Goal: Task Accomplishment & Management: Manage account settings

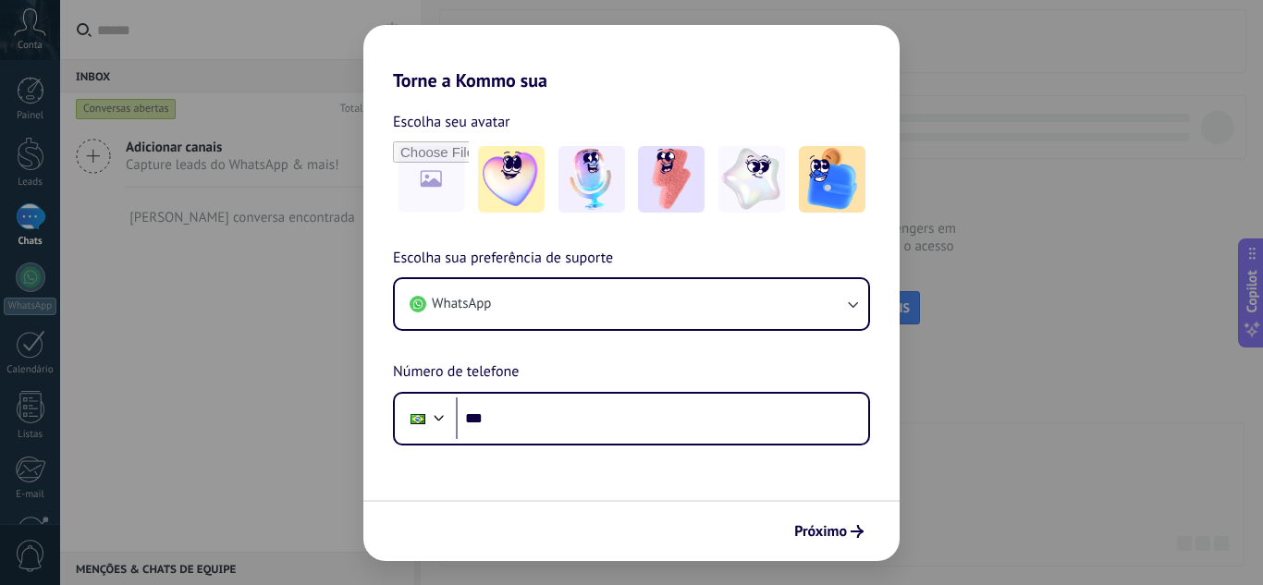
click at [1011, 182] on div "Torne a Kommo sua Escolha seu avatar Escolha sua preferência de suporte WhatsAp…" at bounding box center [631, 292] width 1263 height 585
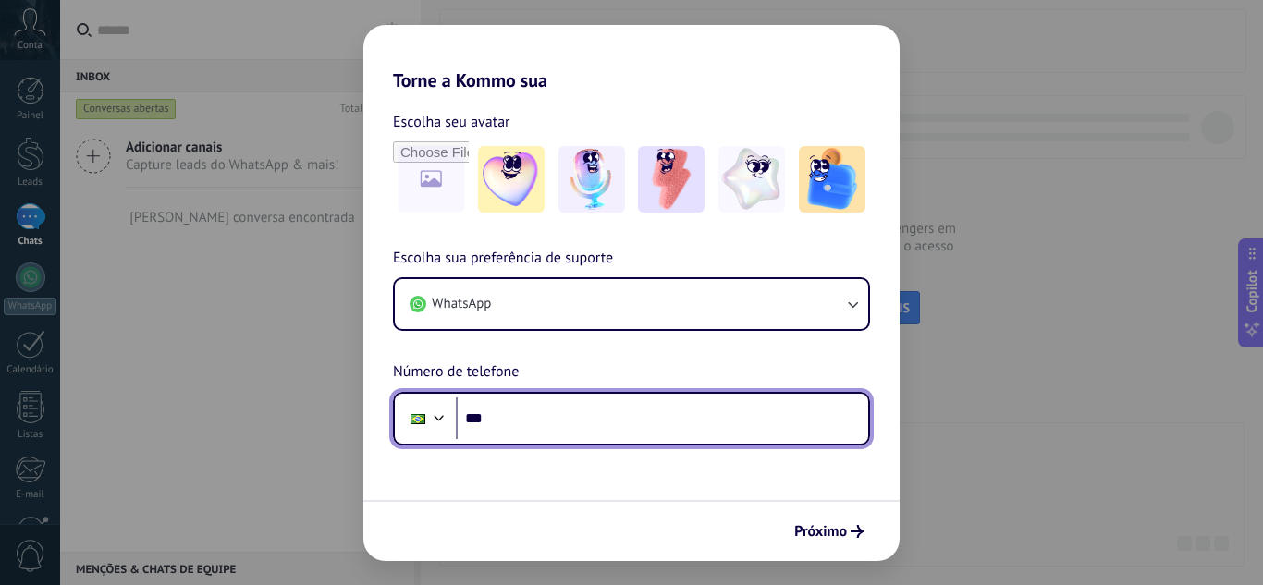
click at [559, 426] on input "***" at bounding box center [662, 419] width 412 height 43
type input "**********"
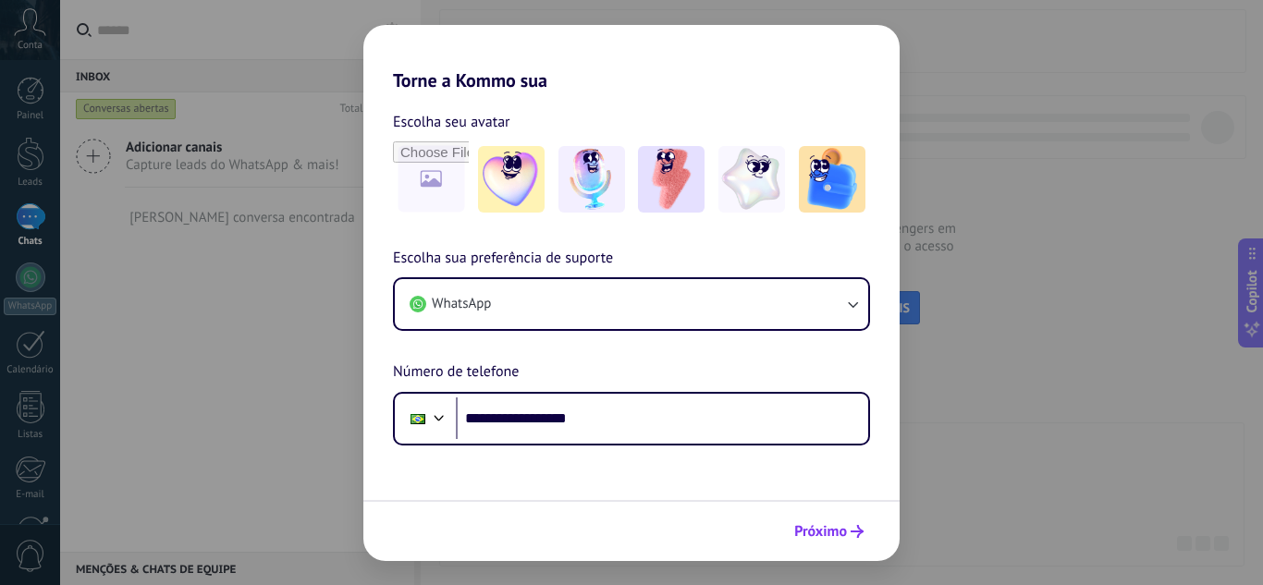
click at [833, 533] on span "Próximo" at bounding box center [820, 531] width 53 height 13
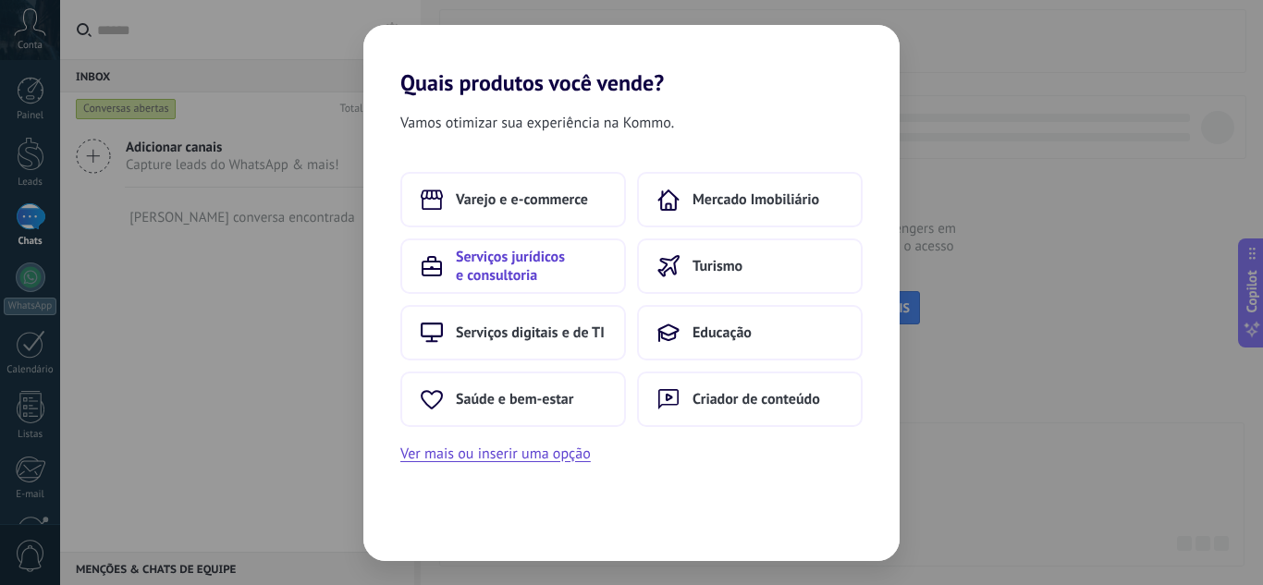
click at [475, 280] on span "Serviços jurídicos e consultoria" at bounding box center [531, 266] width 150 height 37
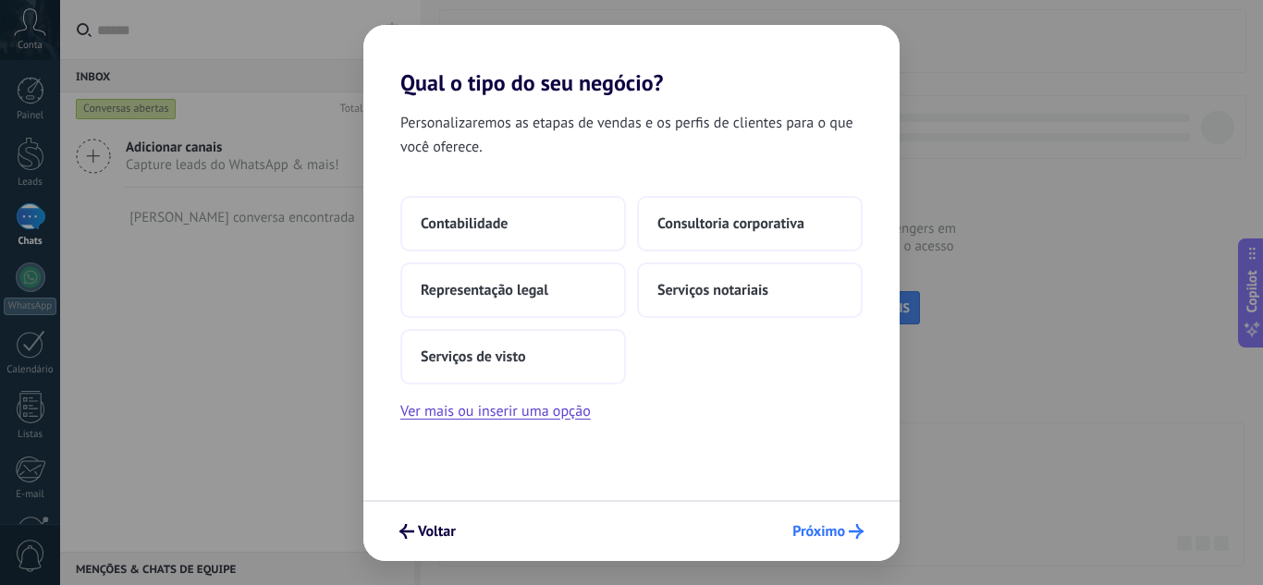
click at [832, 525] on span "Próximo" at bounding box center [818, 531] width 53 height 13
click at [429, 538] on span "Voltar" at bounding box center [437, 531] width 38 height 13
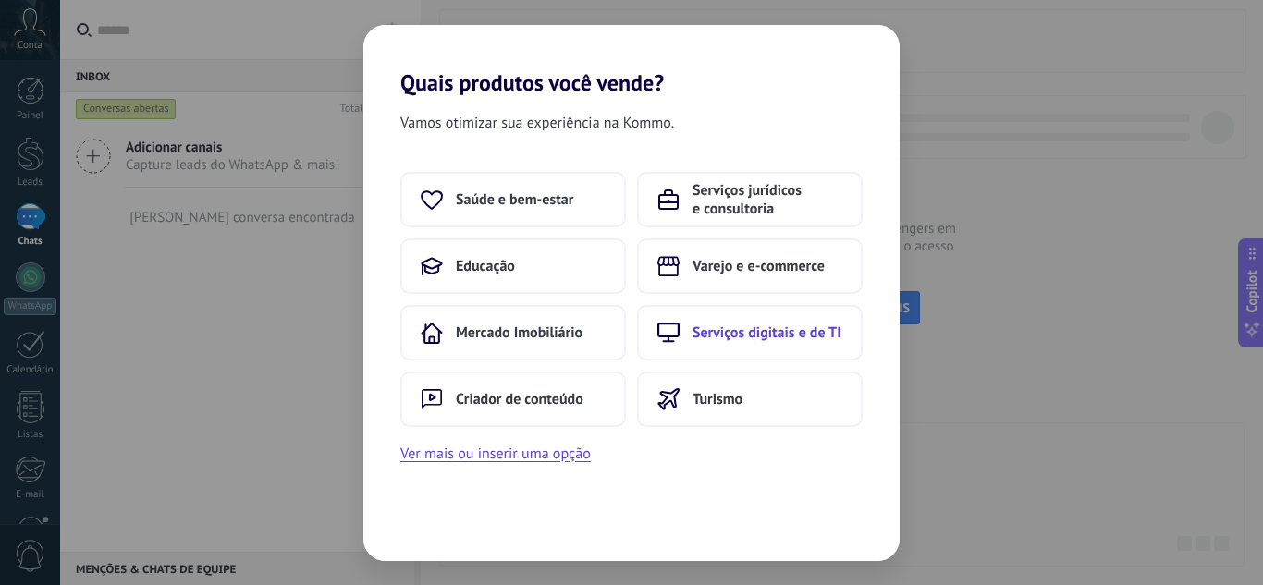
click at [758, 333] on span "Serviços digitais e de TI" at bounding box center [766, 333] width 149 height 18
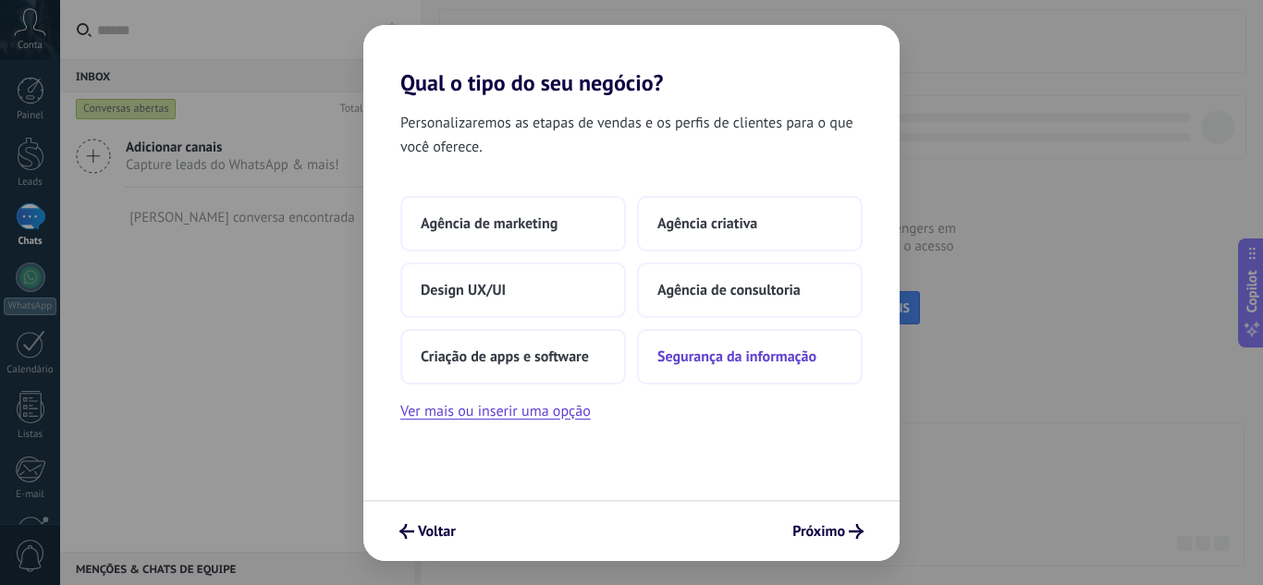
click at [750, 363] on span "Segurança da informação" at bounding box center [736, 357] width 159 height 18
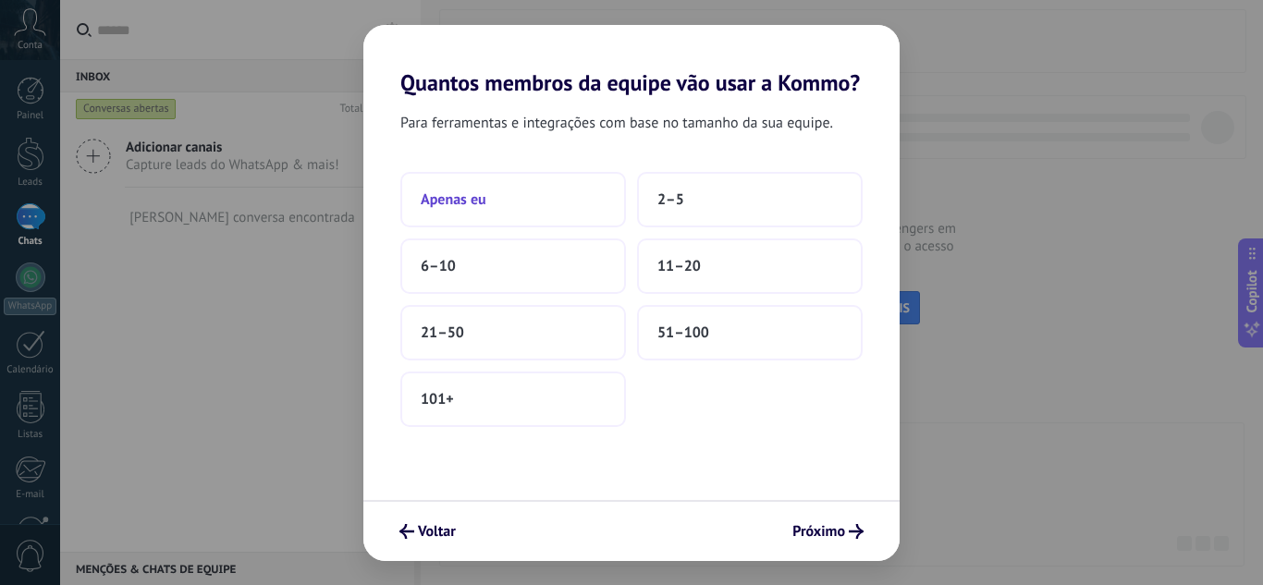
click at [437, 192] on span "Apenas eu" at bounding box center [454, 199] width 66 height 18
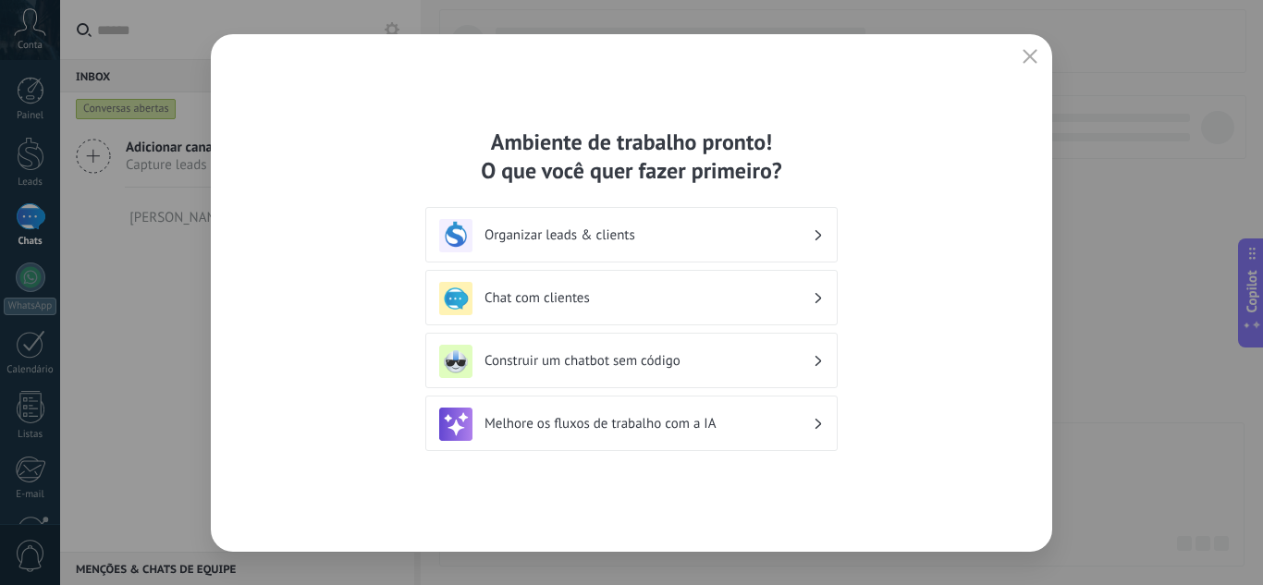
click at [1035, 55] on icon "button" at bounding box center [1029, 56] width 15 height 15
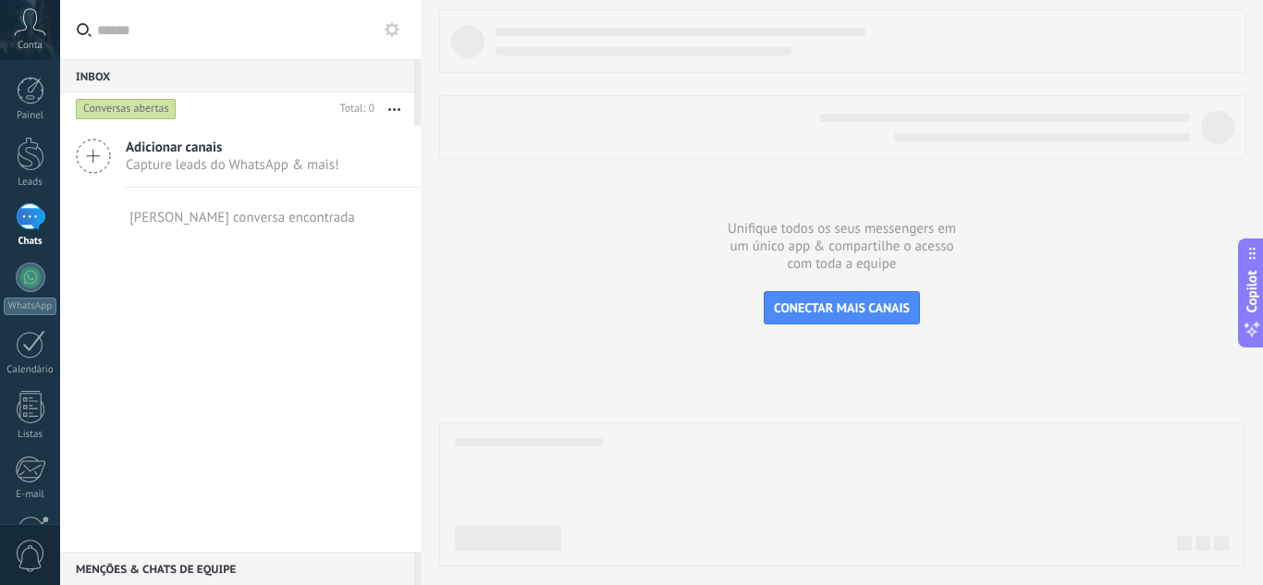
scroll to position [184, 0]
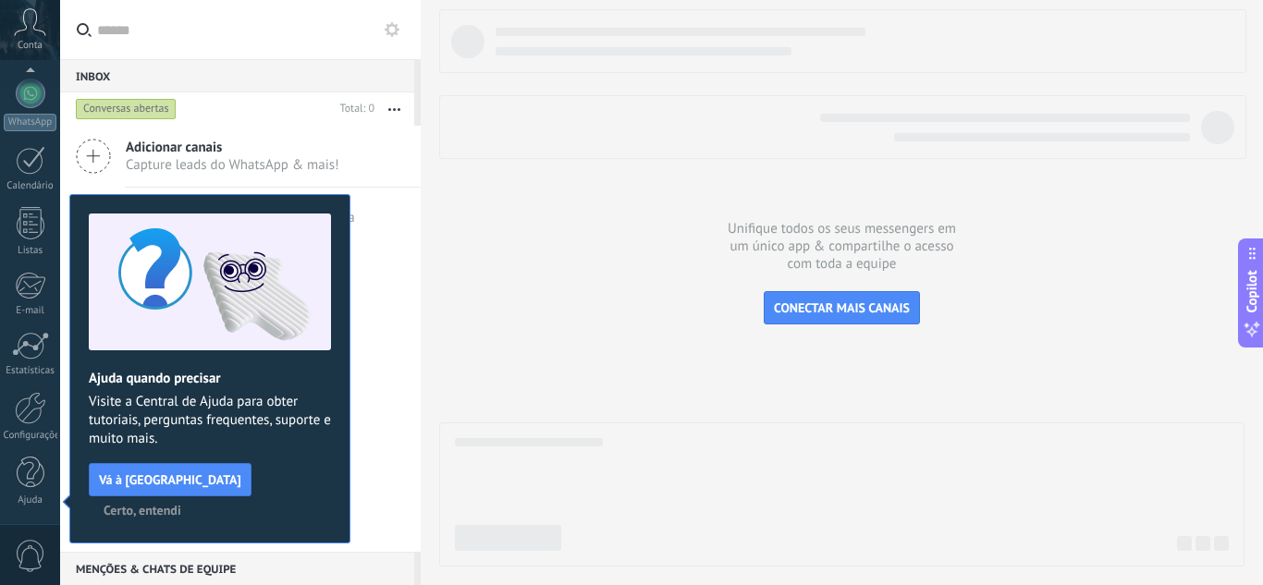
click at [181, 504] on span "Certo, entendi" at bounding box center [143, 510] width 78 height 13
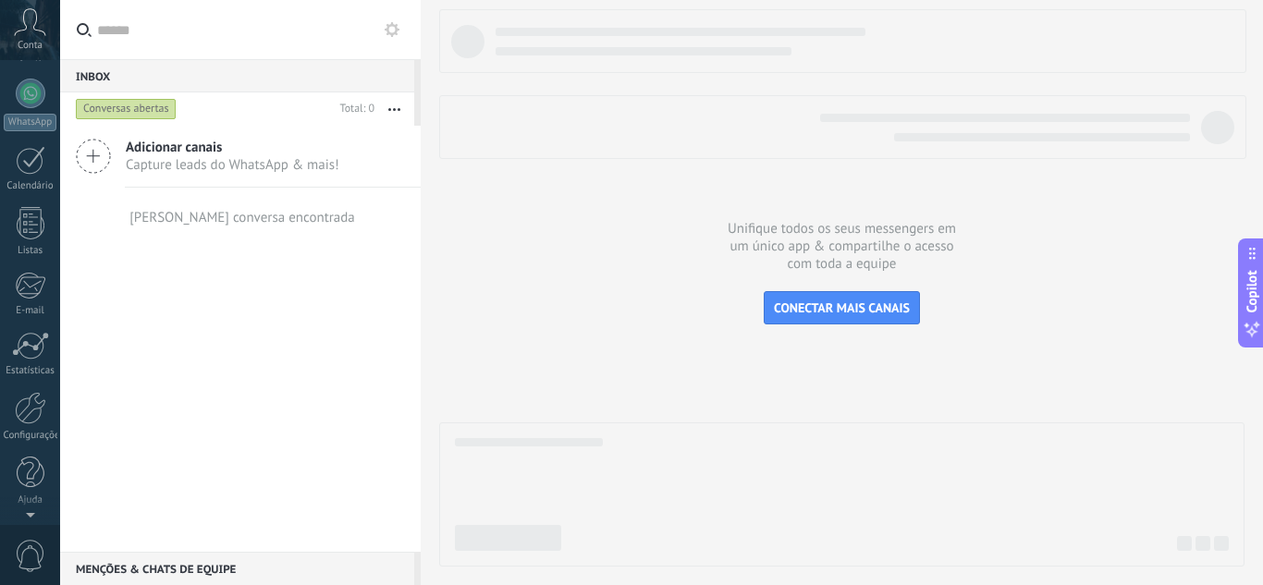
scroll to position [0, 0]
click at [35, 284] on div at bounding box center [31, 278] width 30 height 30
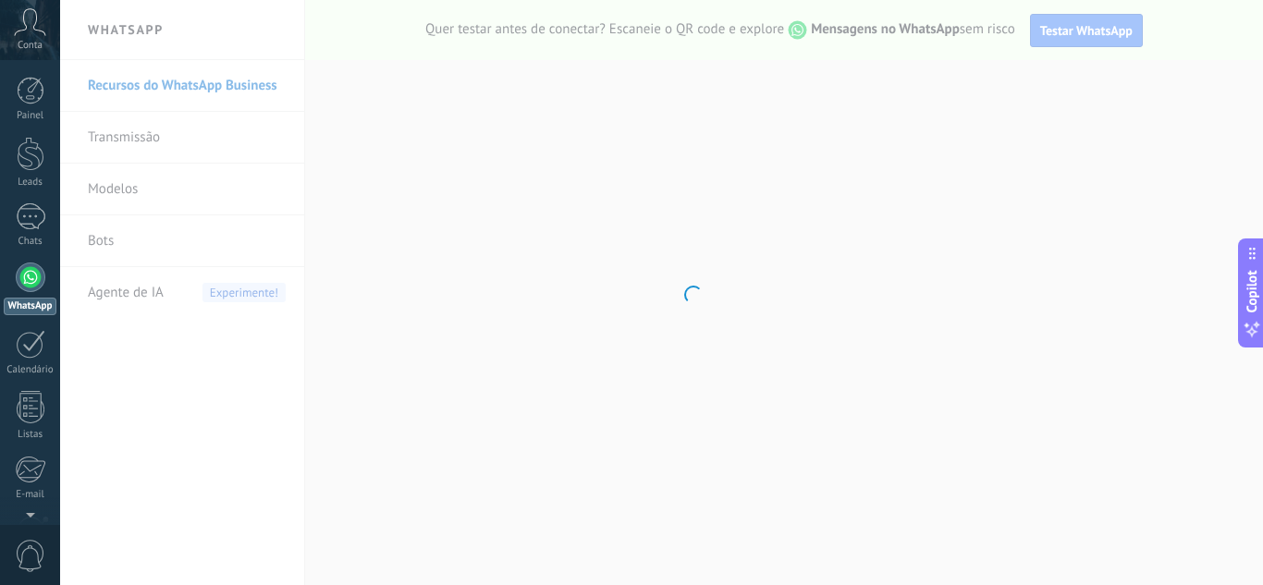
click at [38, 45] on span "Conta" at bounding box center [30, 46] width 25 height 12
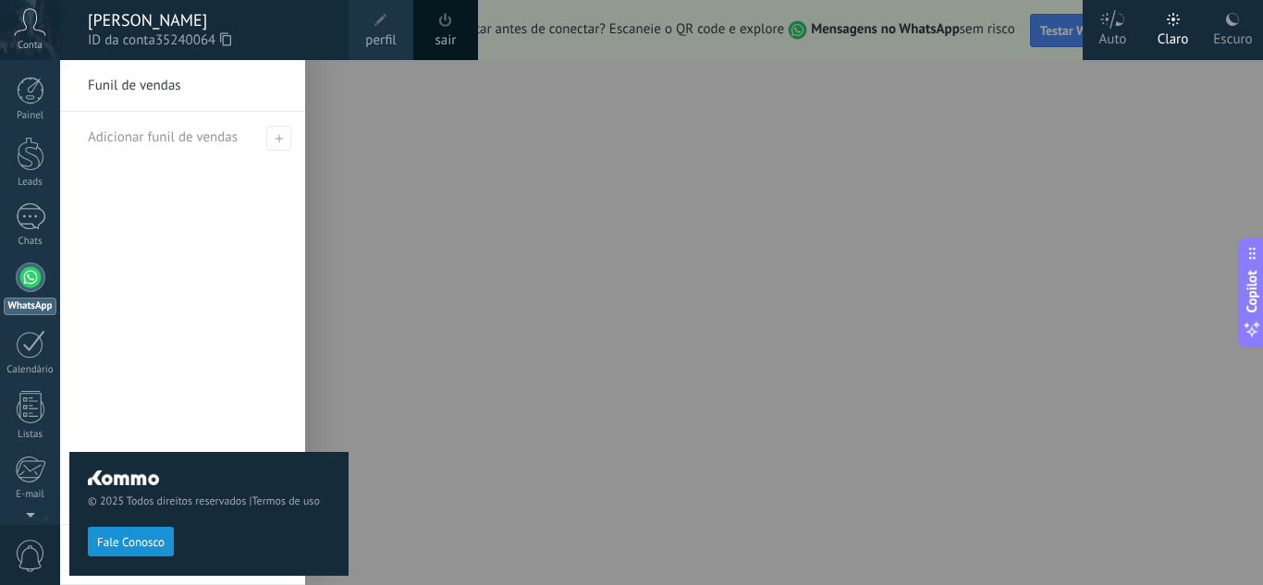
click at [437, 263] on div at bounding box center [691, 292] width 1263 height 585
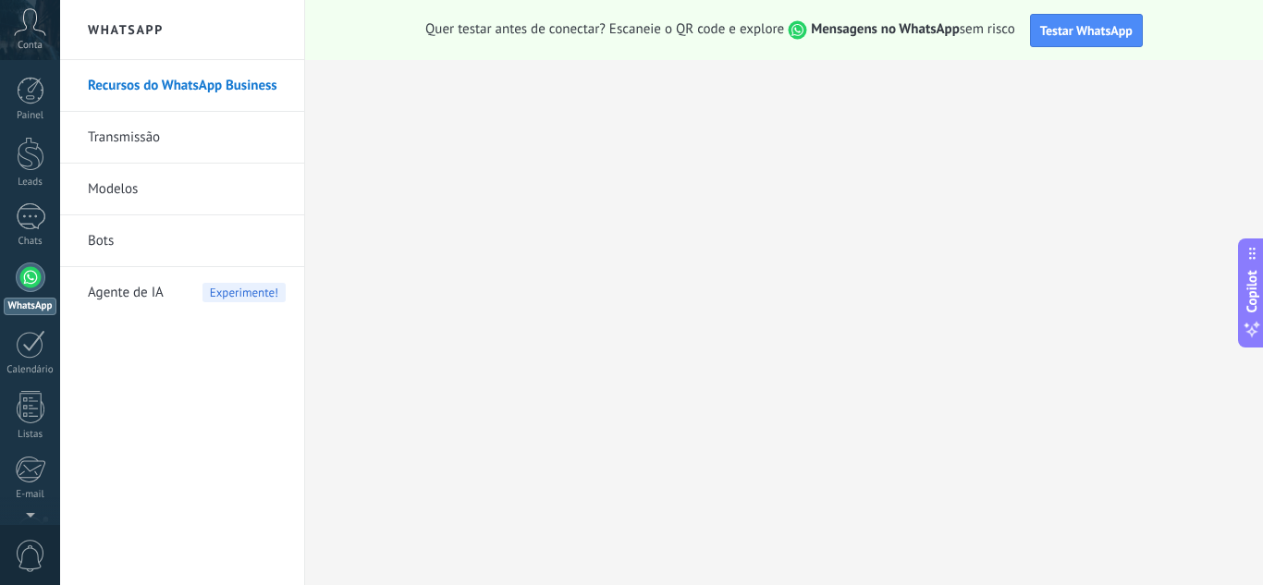
click at [36, 42] on span "Conta" at bounding box center [30, 46] width 25 height 12
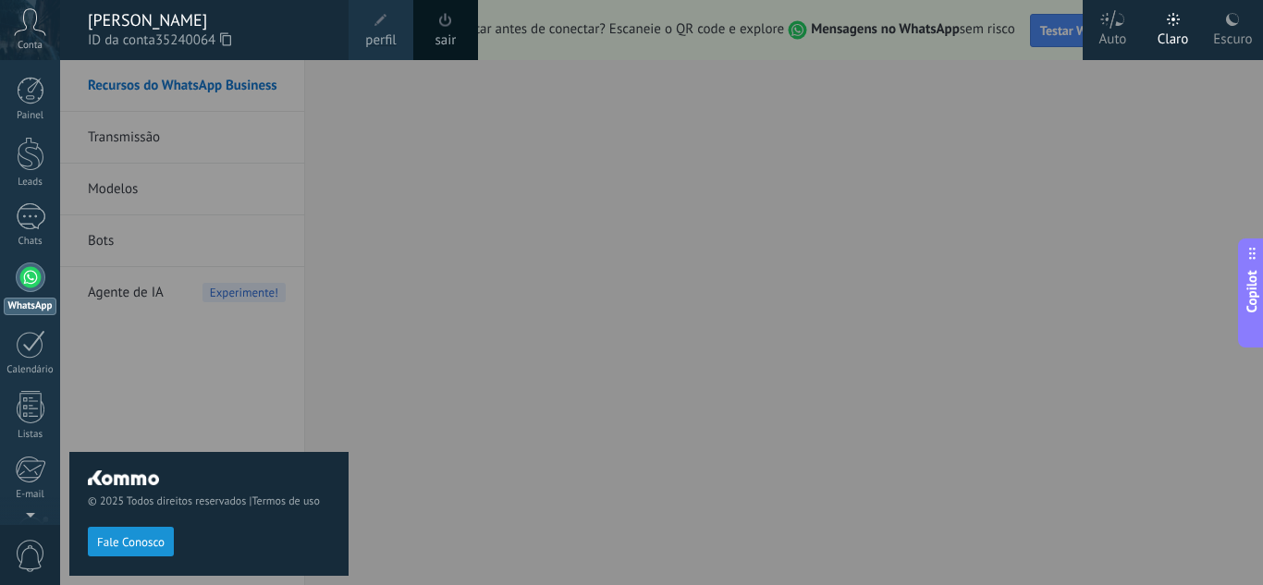
click at [142, 21] on div "[PERSON_NAME]" at bounding box center [209, 20] width 242 height 20
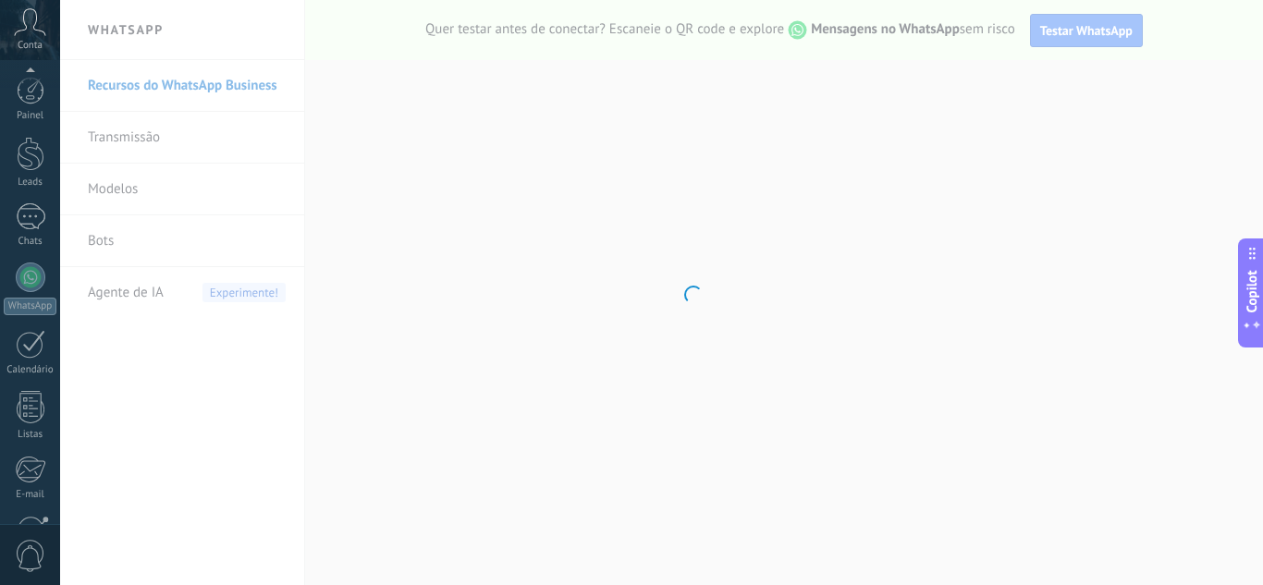
scroll to position [184, 0]
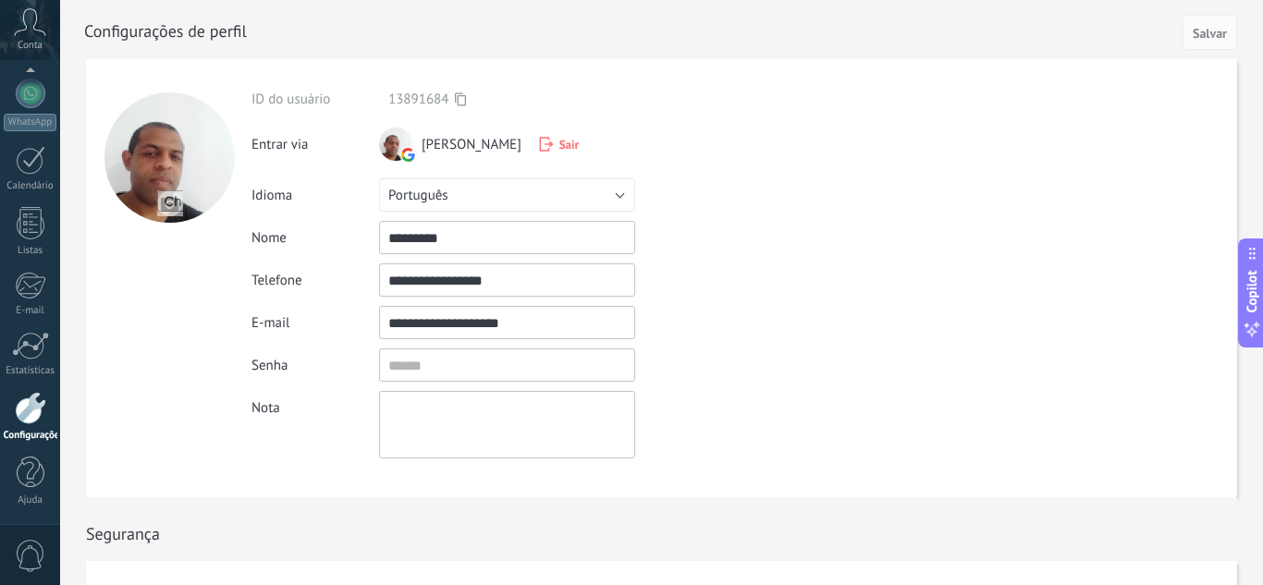
click at [165, 203] on input "file" at bounding box center [170, 203] width 26 height 26
click at [189, 111] on div at bounding box center [169, 157] width 130 height 130
click at [398, 145] on div at bounding box center [395, 144] width 33 height 33
click at [409, 163] on icon at bounding box center [408, 155] width 18 height 18
click at [405, 153] on use at bounding box center [408, 155] width 16 height 16
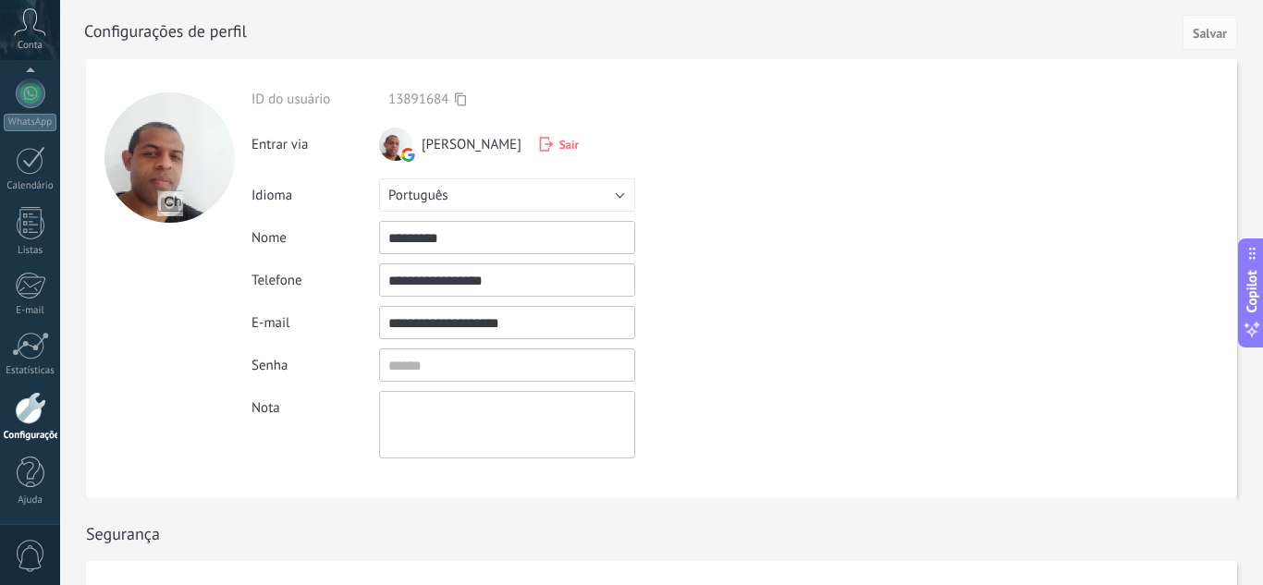
click at [406, 145] on div at bounding box center [395, 144] width 33 height 33
click at [484, 286] on input "**********" at bounding box center [507, 279] width 256 height 33
click at [1213, 38] on span "Salvar" at bounding box center [1210, 33] width 34 height 13
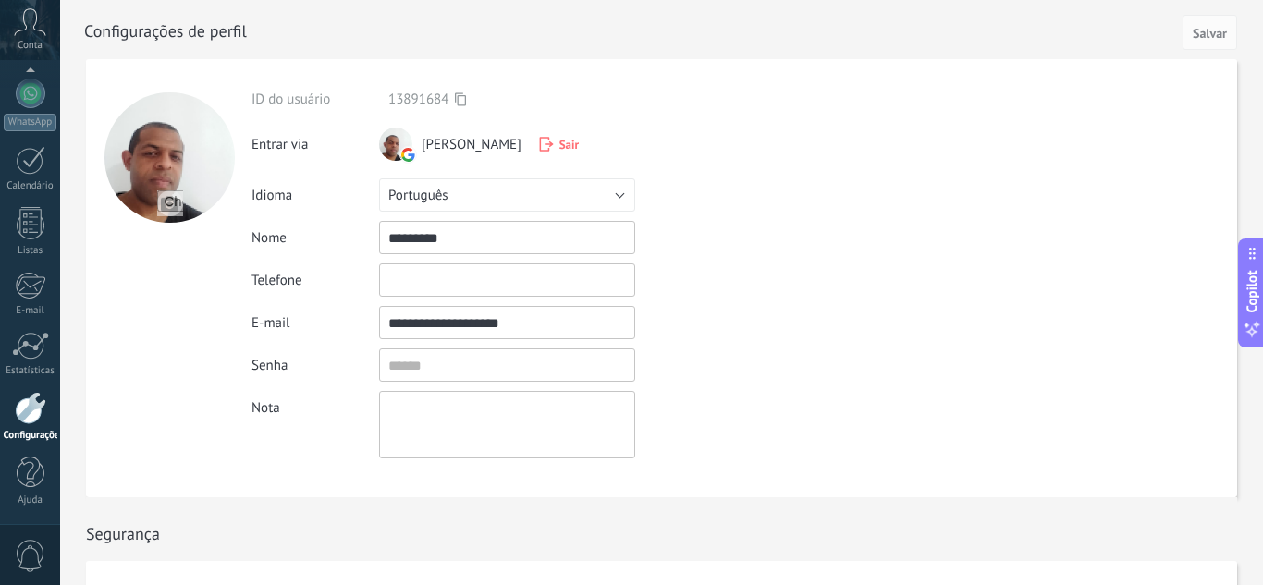
click at [370, 132] on div "Entrar via" at bounding box center [315, 140] width 128 height 28
click at [403, 148] on icon at bounding box center [408, 155] width 18 height 18
click at [559, 138] on span "Sair" at bounding box center [568, 145] width 19 height 16
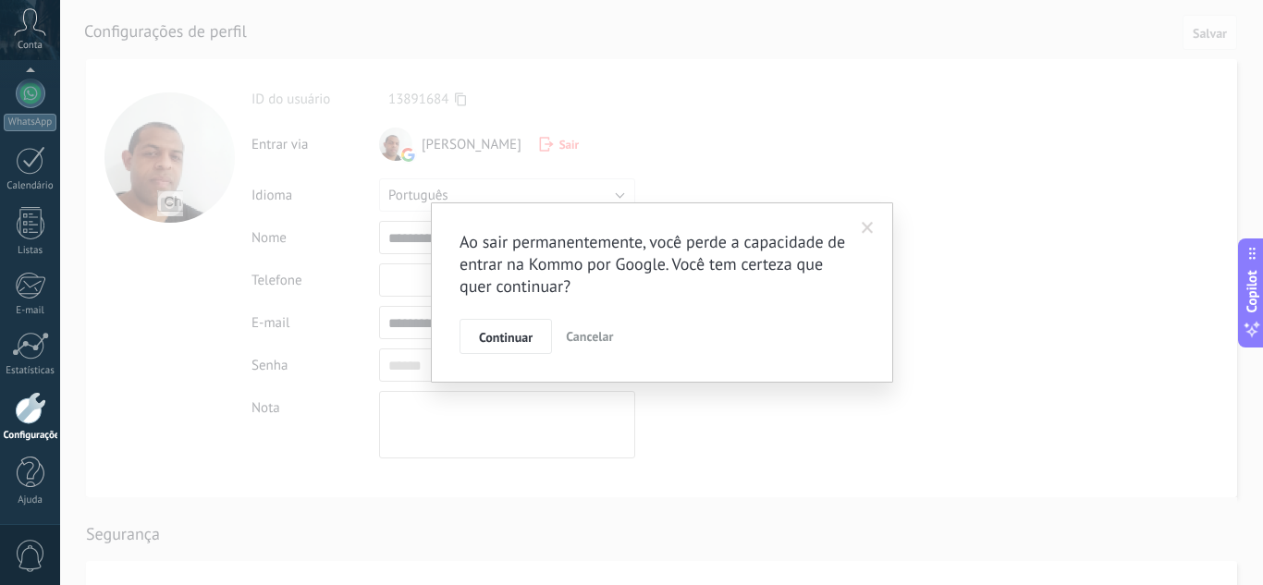
click at [607, 333] on span "Cancelar" at bounding box center [589, 336] width 47 height 17
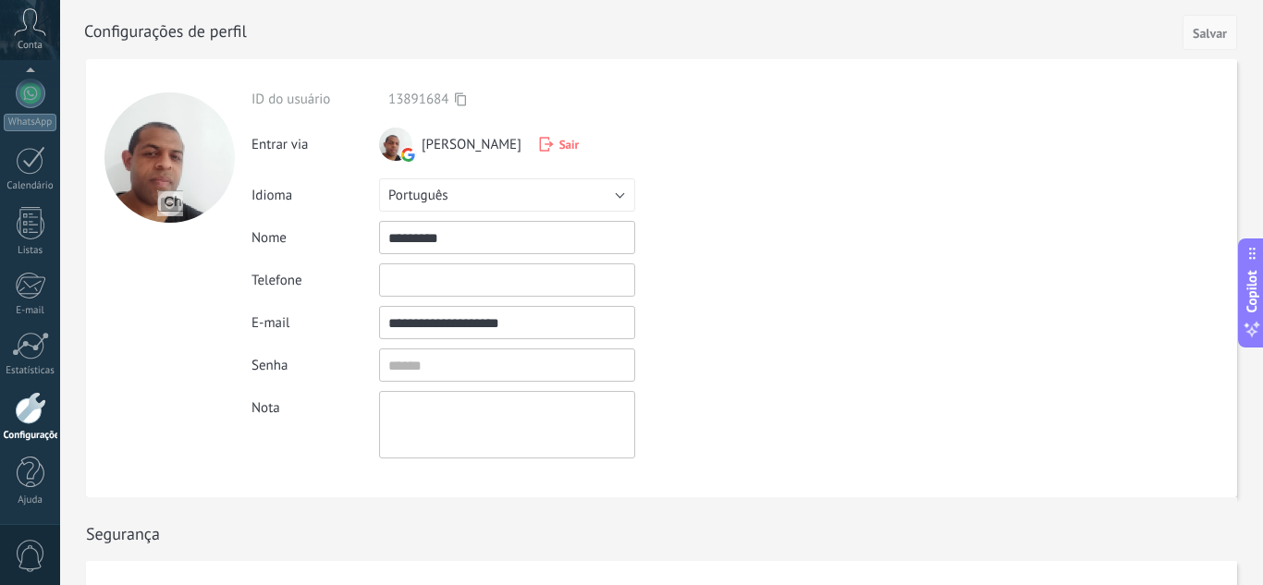
click at [1213, 42] on button "Salvar" at bounding box center [1209, 32] width 55 height 35
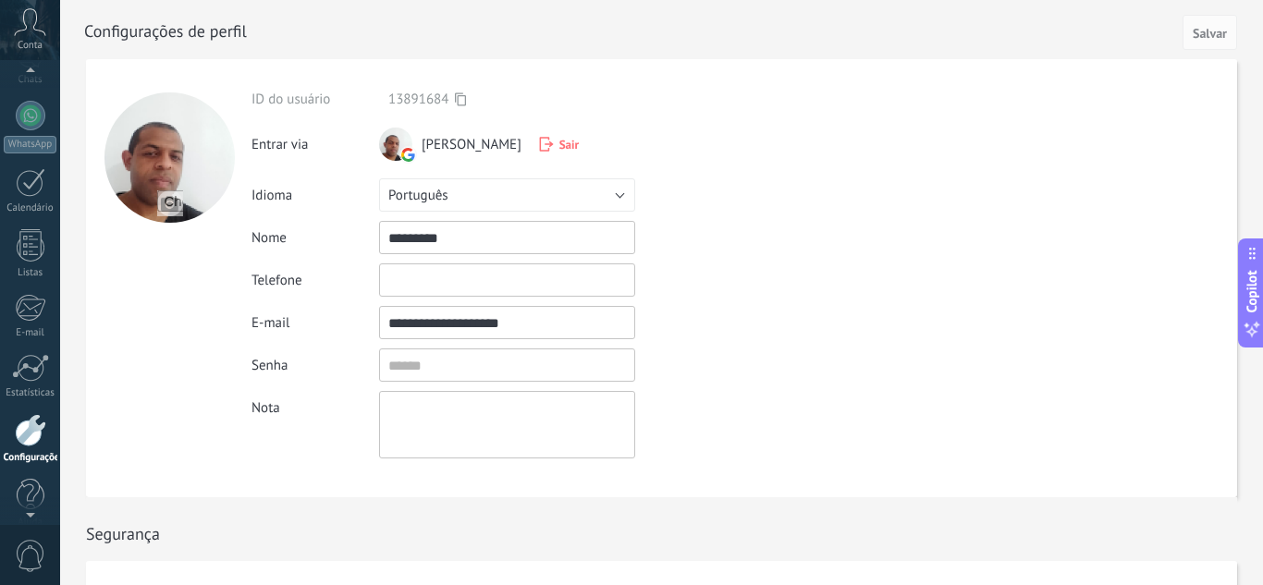
click at [20, 32] on icon at bounding box center [30, 22] width 32 height 28
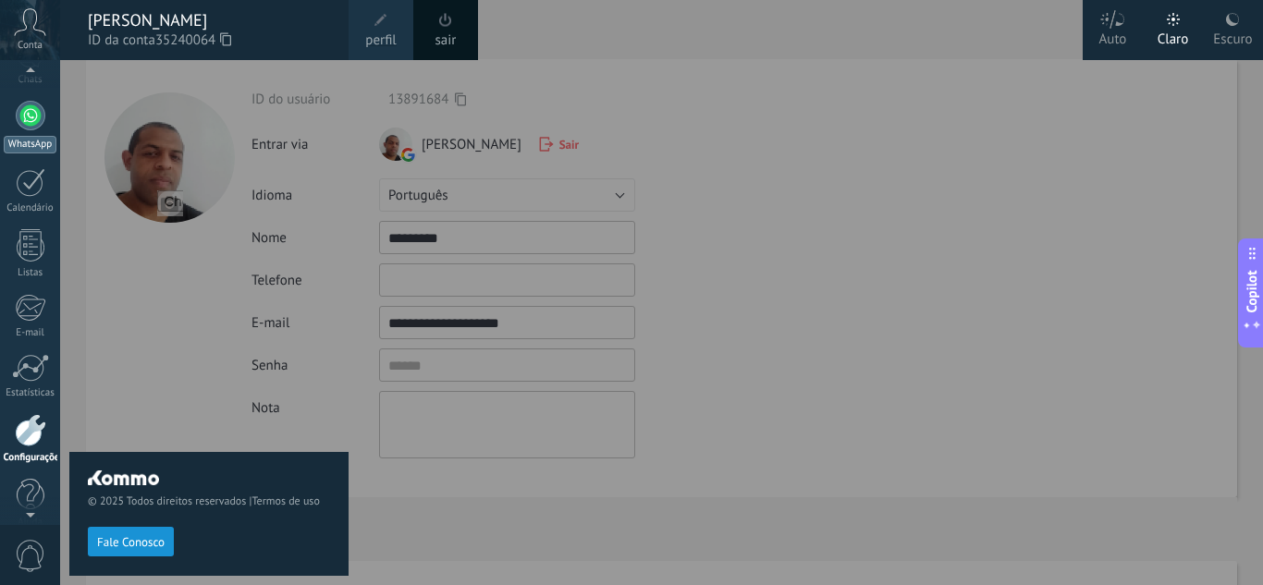
click at [31, 126] on div at bounding box center [31, 116] width 30 height 30
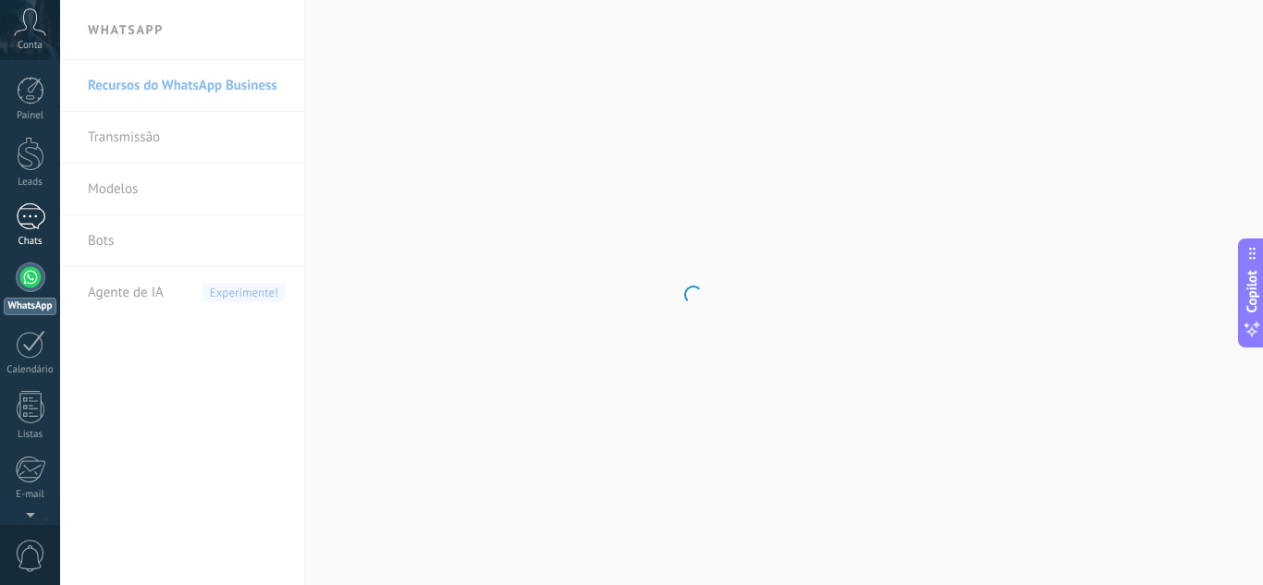
click at [36, 220] on div at bounding box center [31, 216] width 30 height 27
